Goal: Task Accomplishment & Management: Use online tool/utility

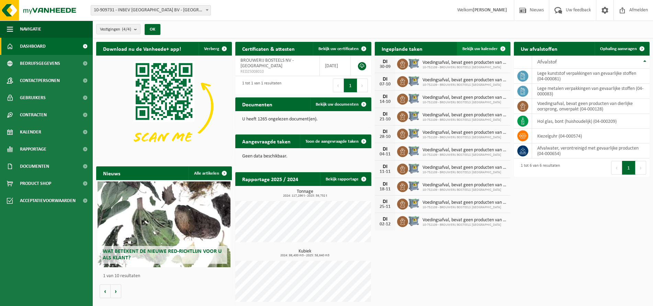
click at [483, 48] on span "Bekijk uw kalender" at bounding box center [479, 49] width 35 height 4
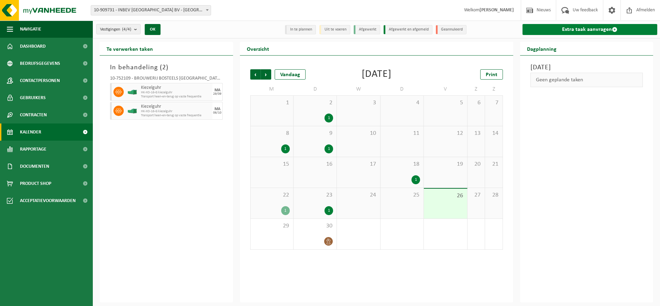
click at [574, 29] on link "Extra taak aanvragen" at bounding box center [589, 29] width 135 height 11
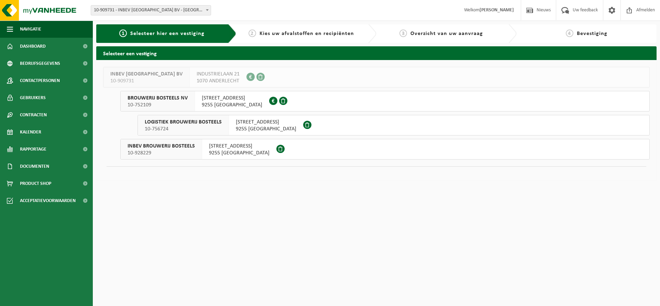
click at [233, 154] on span "9255 BUGGENHOUT" at bounding box center [239, 153] width 60 height 7
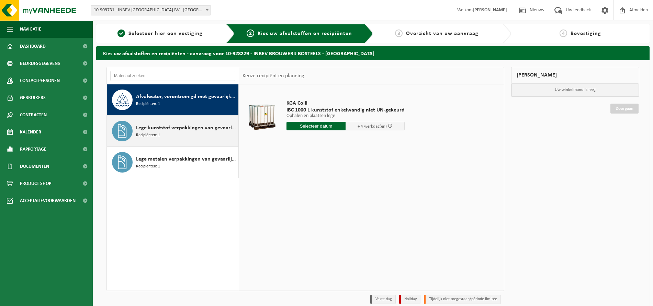
click at [192, 127] on span "Lege kunststof verpakkingen van gevaarlijke stoffen" at bounding box center [186, 128] width 101 height 8
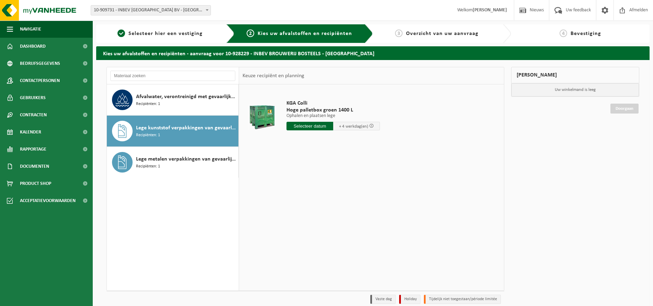
click at [315, 128] on input "text" at bounding box center [309, 126] width 47 height 9
click at [307, 209] on div "30" at bounding box center [305, 209] width 12 height 11
type input "Van 2025-09-30"
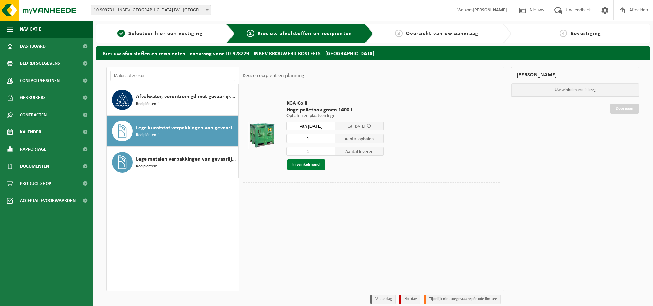
click at [314, 162] on button "In winkelmand" at bounding box center [306, 164] width 38 height 11
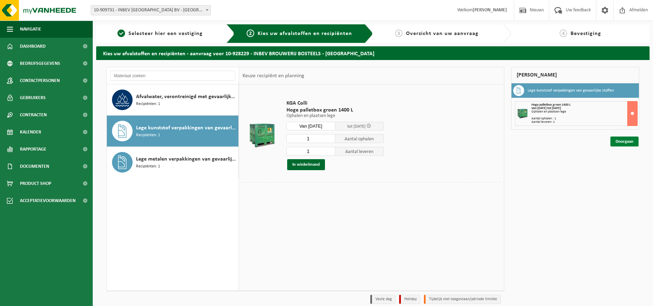
click at [627, 142] on link "Doorgaan" at bounding box center [624, 142] width 28 height 10
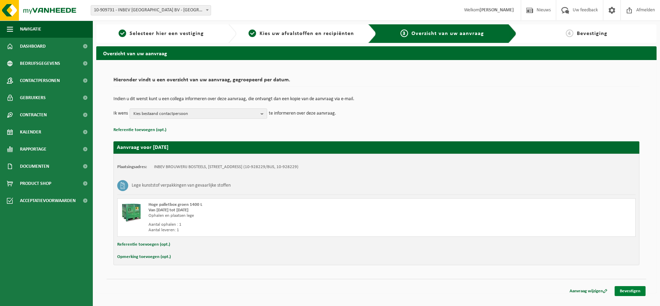
click at [628, 289] on link "Bevestigen" at bounding box center [629, 291] width 31 height 10
